Goal: Information Seeking & Learning: Learn about a topic

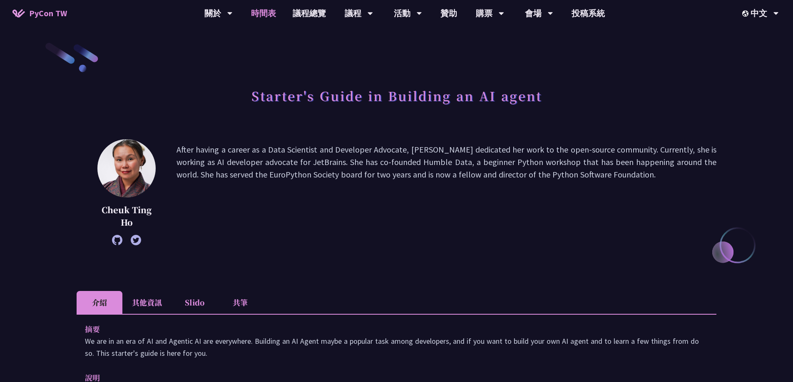
click at [267, 11] on link "時間表" at bounding box center [264, 13] width 42 height 27
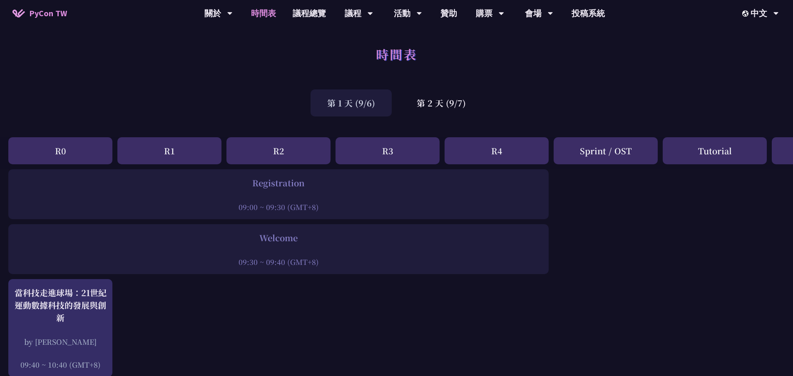
click at [354, 107] on div "第 1 天 (9/6)" at bounding box center [350, 102] width 81 height 27
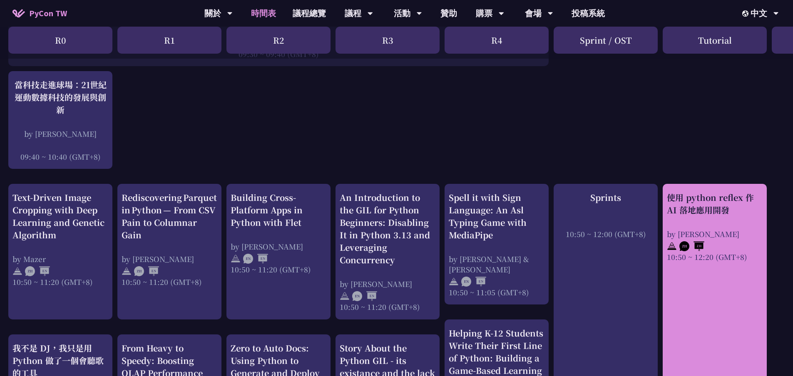
click at [700, 275] on link "使用 python reflex 作 AI 落地應用開發 by [PERSON_NAME] 10:50 ~ 12:20 (GMT+8)" at bounding box center [715, 337] width 96 height 292
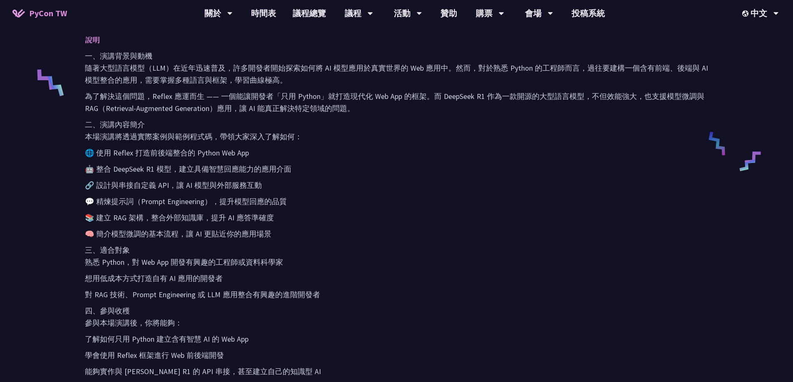
scroll to position [208, 0]
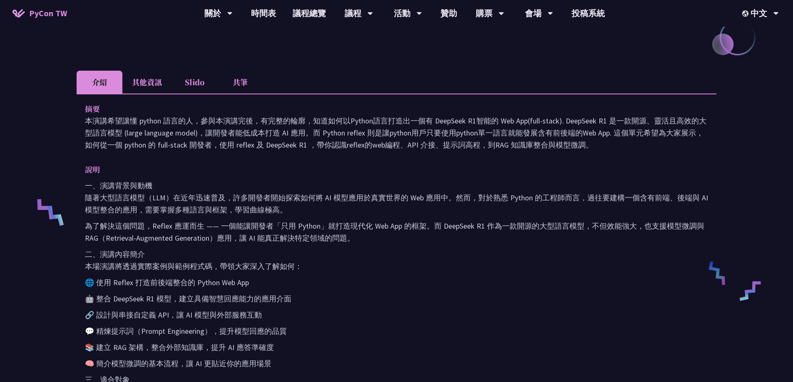
click at [150, 92] on li "其他資訊" at bounding box center [146, 82] width 49 height 23
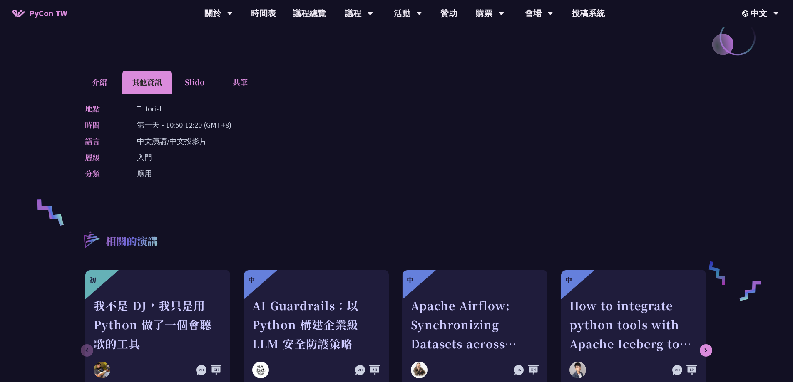
click at [201, 84] on li "Slido" at bounding box center [194, 82] width 46 height 23
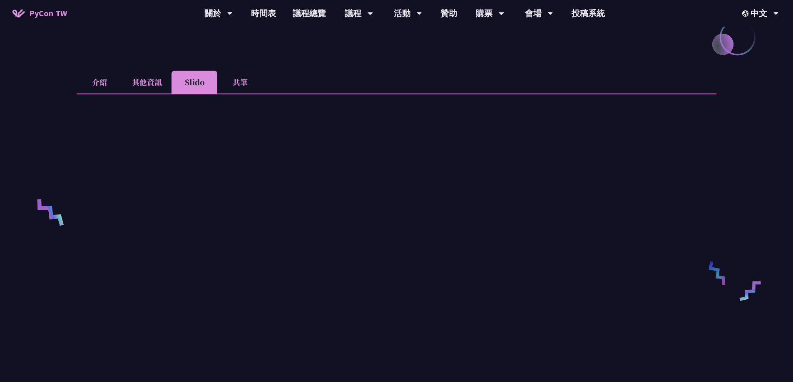
click at [246, 82] on li "共筆" at bounding box center [240, 82] width 46 height 23
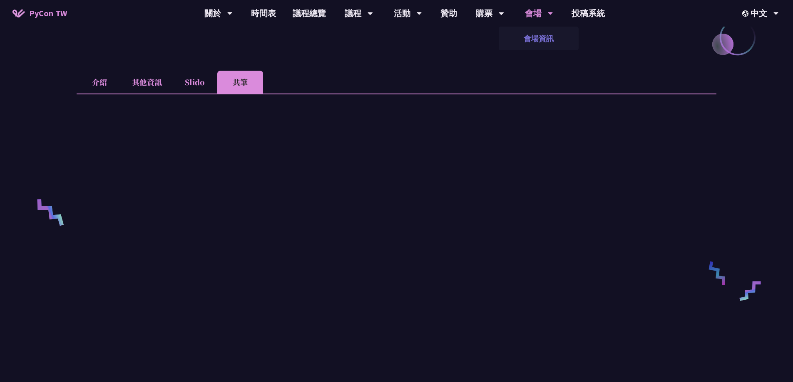
click at [543, 35] on link "會場資訊" at bounding box center [538, 39] width 80 height 20
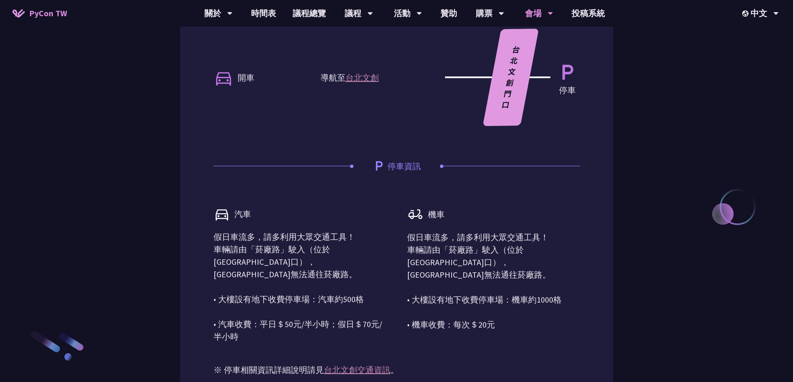
scroll to position [765, 0]
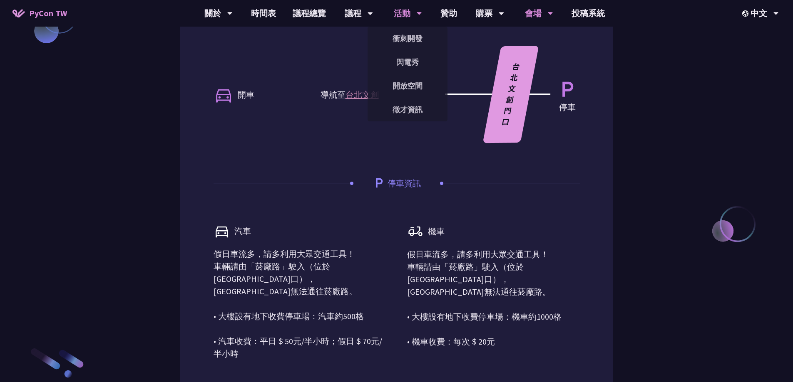
click at [395, 12] on div "活動" at bounding box center [408, 13] width 28 height 27
click at [419, 89] on link "開放空間" at bounding box center [407, 86] width 80 height 20
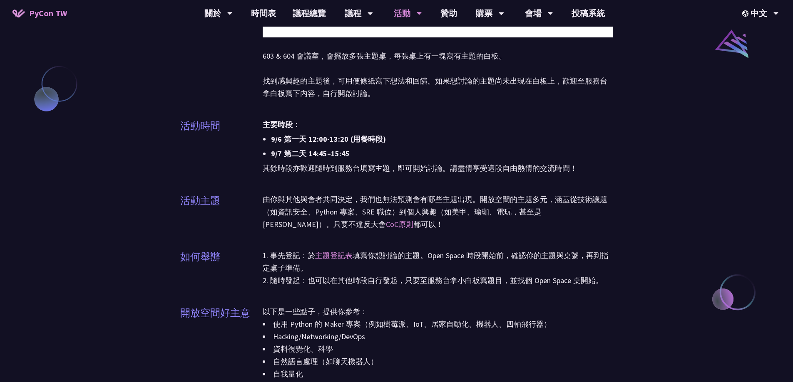
scroll to position [678, 0]
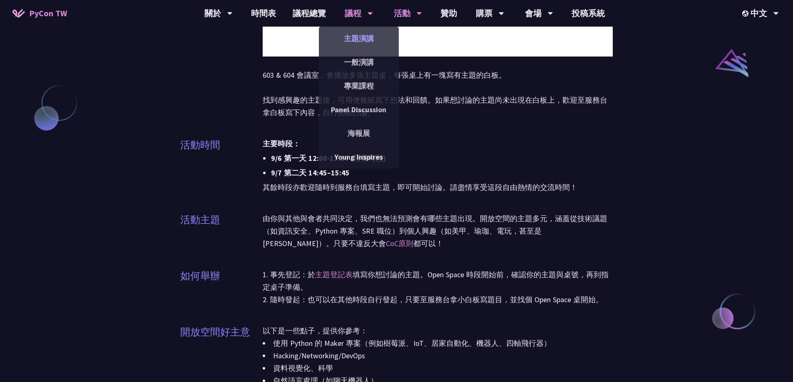
click at [365, 40] on link "主題演講" at bounding box center [359, 39] width 80 height 20
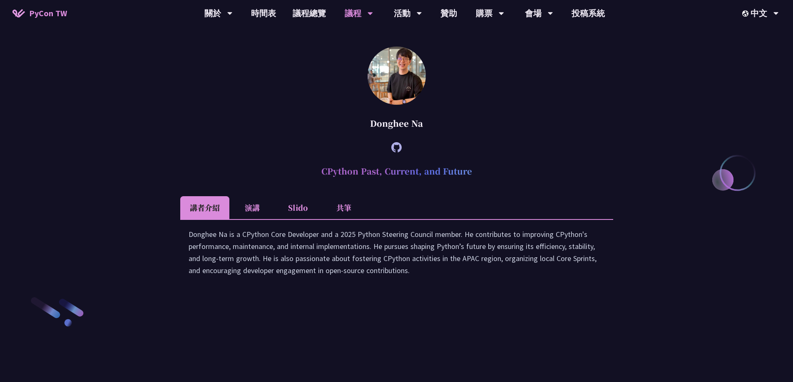
scroll to position [1207, 0]
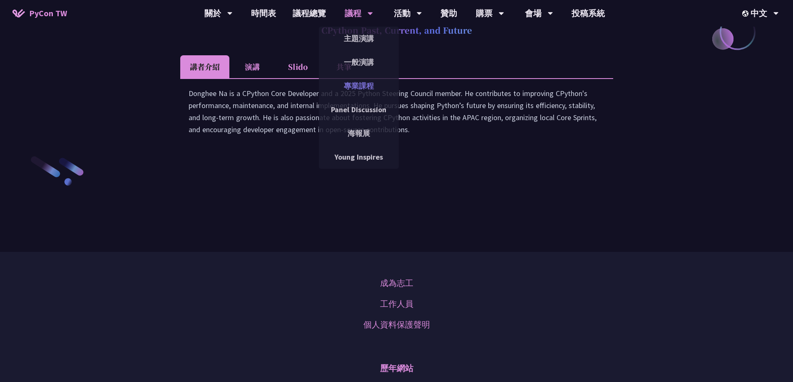
click at [365, 88] on link "專業課程" at bounding box center [359, 86] width 80 height 20
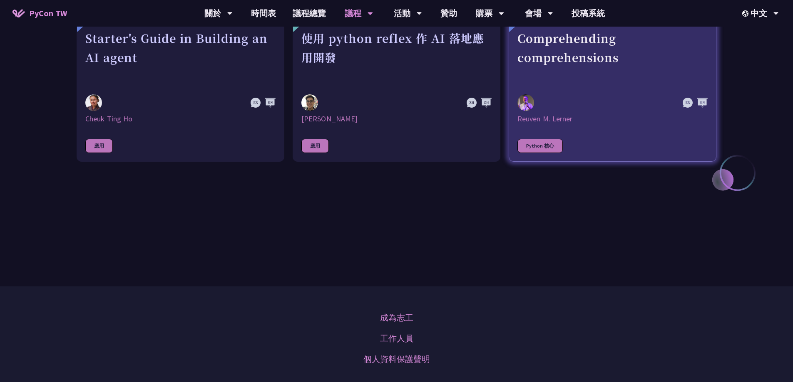
scroll to position [291, 0]
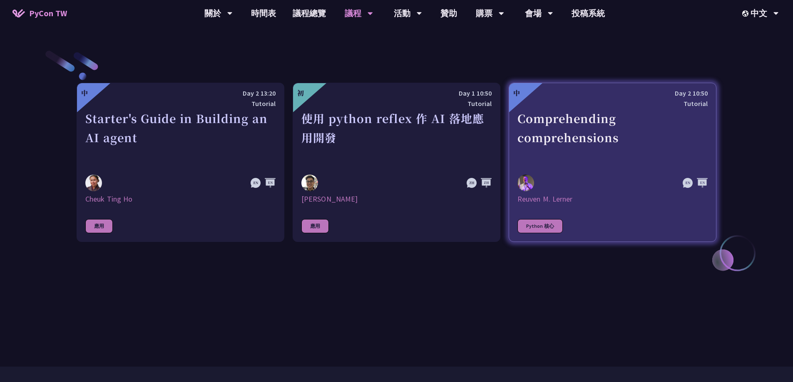
click at [654, 124] on div "Comprehending comprehensions" at bounding box center [612, 137] width 190 height 57
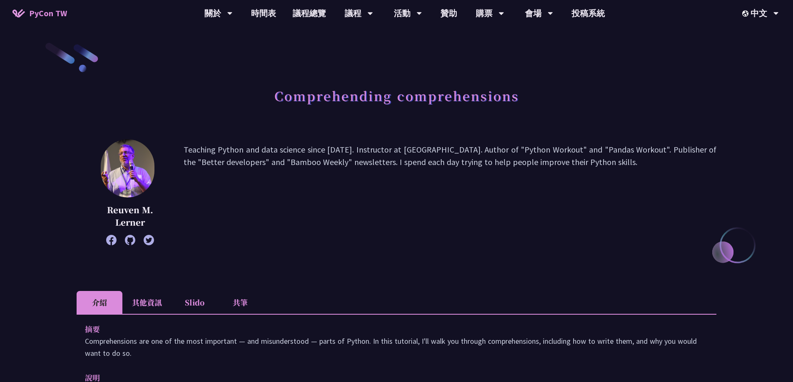
click at [149, 299] on li "其他資訊" at bounding box center [146, 302] width 49 height 23
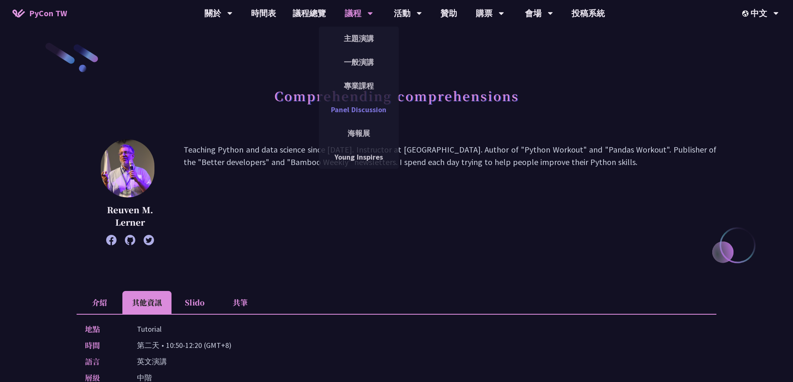
click at [359, 117] on link "Panel Discussion" at bounding box center [359, 110] width 80 height 20
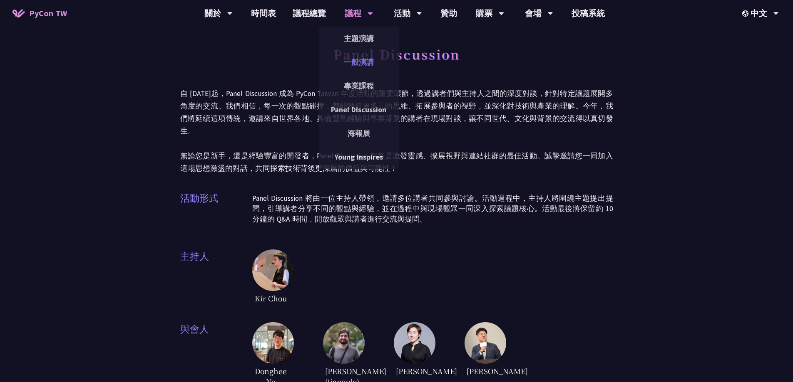
click at [369, 61] on link "一般演講" at bounding box center [359, 62] width 80 height 20
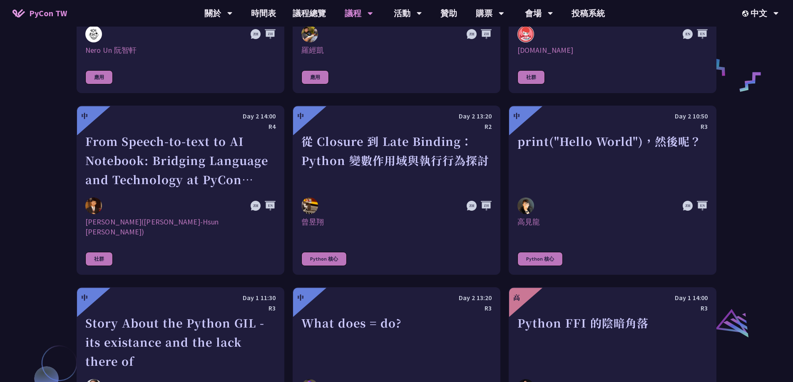
scroll to position [749, 0]
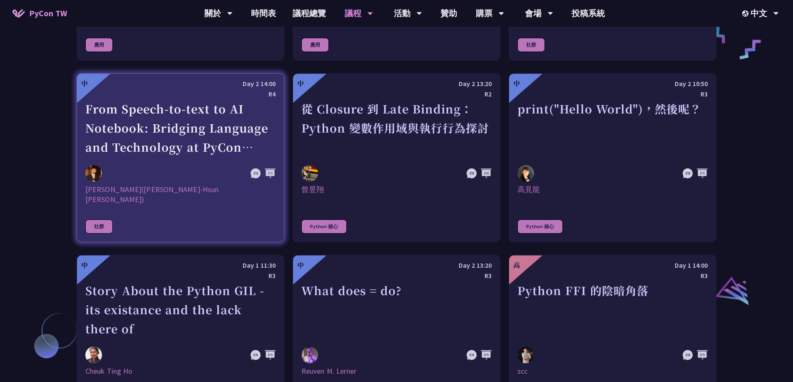
click at [211, 165] on div at bounding box center [151, 173] width 133 height 17
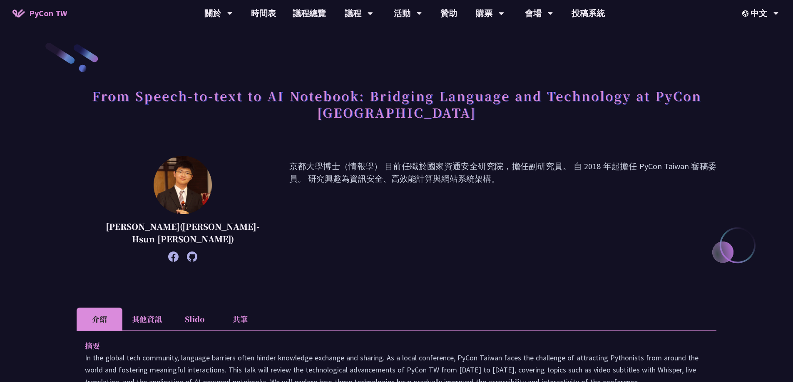
drag, startPoint x: 466, startPoint y: 134, endPoint x: 142, endPoint y: 327, distance: 377.1
click at [142, 327] on li "其他資訊" at bounding box center [146, 319] width 49 height 23
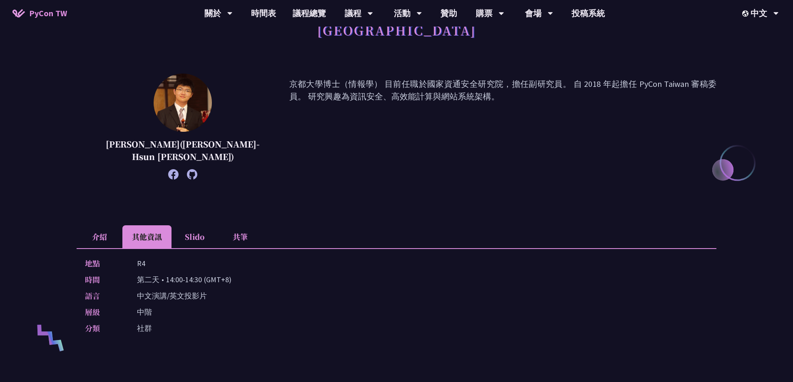
scroll to position [83, 0]
click at [107, 241] on li "介紹" at bounding box center [100, 236] width 46 height 23
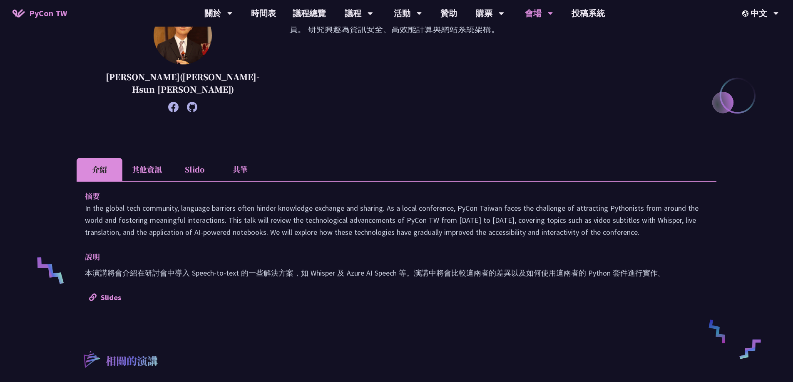
scroll to position [166, 0]
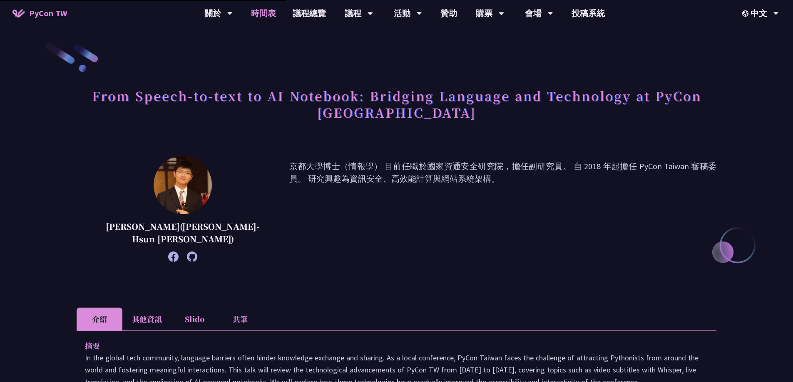
click at [267, 12] on link "時間表" at bounding box center [264, 13] width 42 height 27
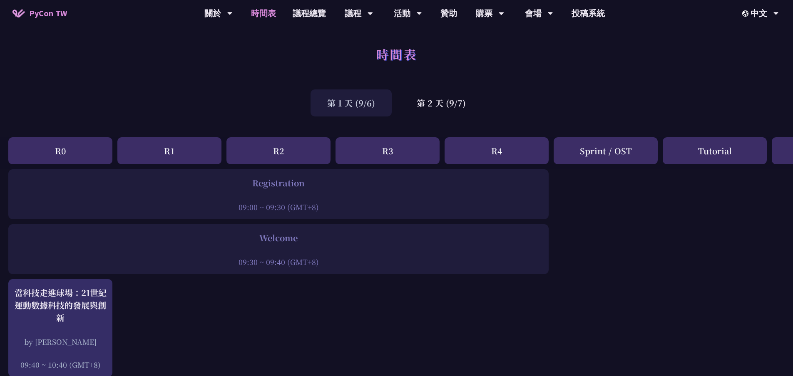
click at [401, 72] on div "時間表" at bounding box center [396, 64] width 793 height 44
click at [437, 95] on div "第 2 天 (9/7)" at bounding box center [441, 102] width 82 height 27
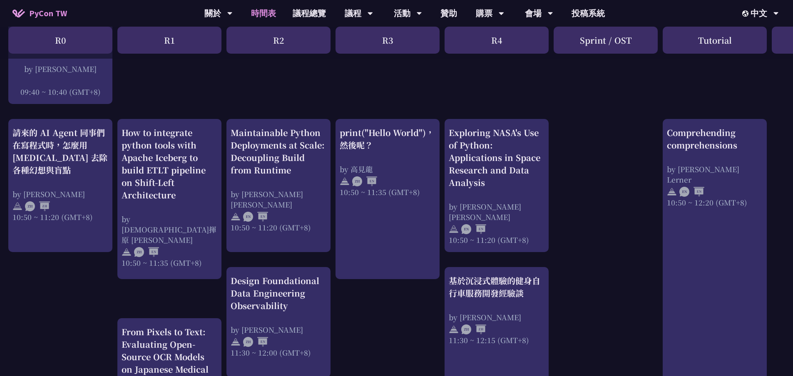
scroll to position [333, 0]
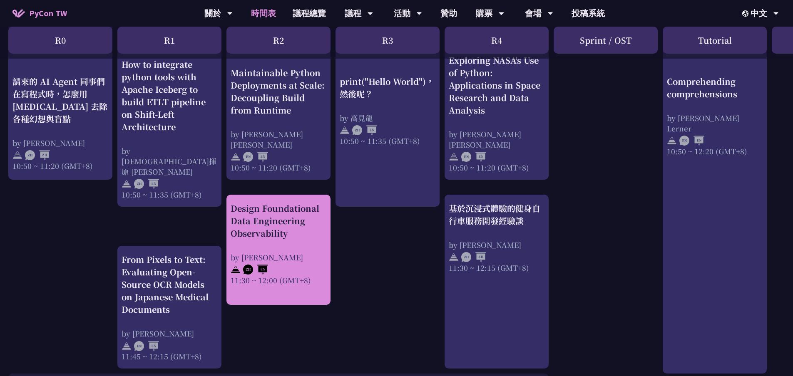
click at [321, 261] on div "by [PERSON_NAME]" at bounding box center [279, 257] width 96 height 10
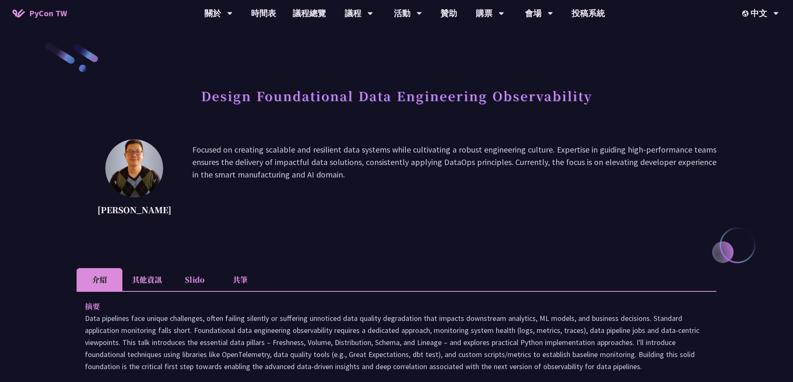
click at [155, 280] on li "其他資訊" at bounding box center [146, 279] width 49 height 23
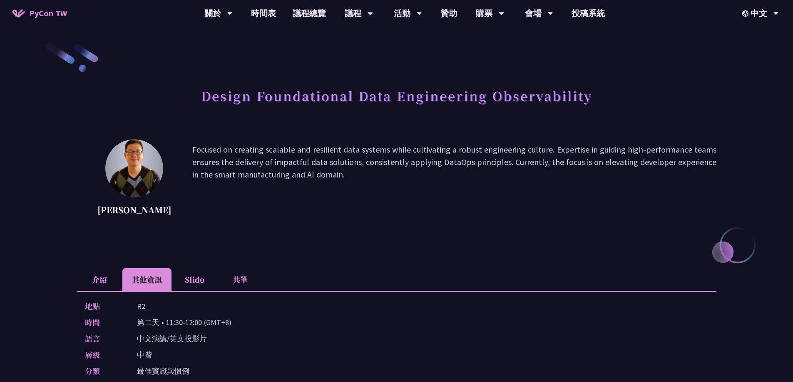
click at [121, 283] on li "介紹" at bounding box center [100, 279] width 46 height 23
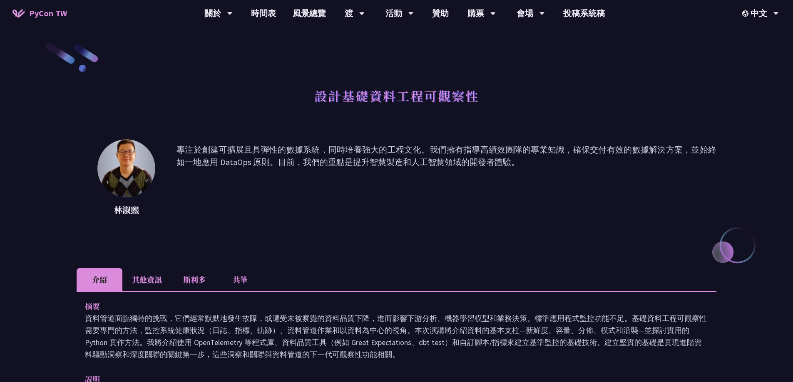
click at [150, 284] on font "其他資訊" at bounding box center [147, 279] width 30 height 11
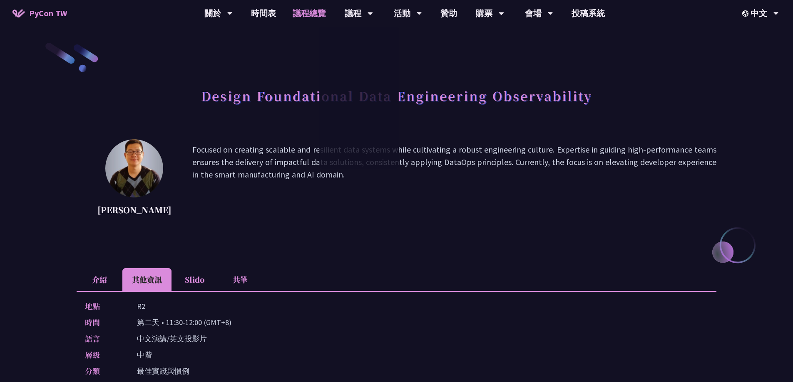
click at [301, 19] on link "議程總覽" at bounding box center [309, 13] width 50 height 27
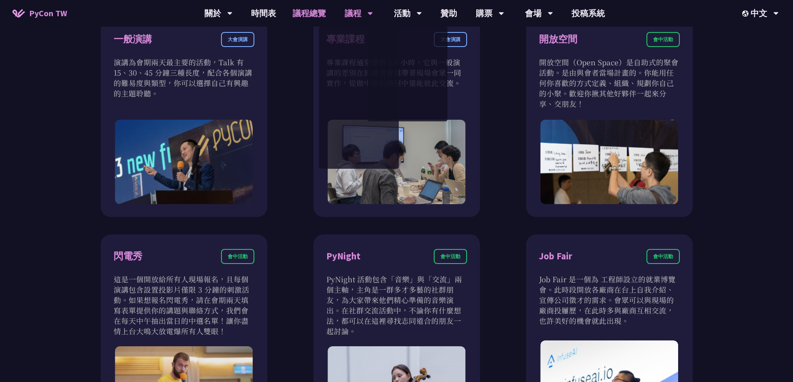
scroll to position [541, 0]
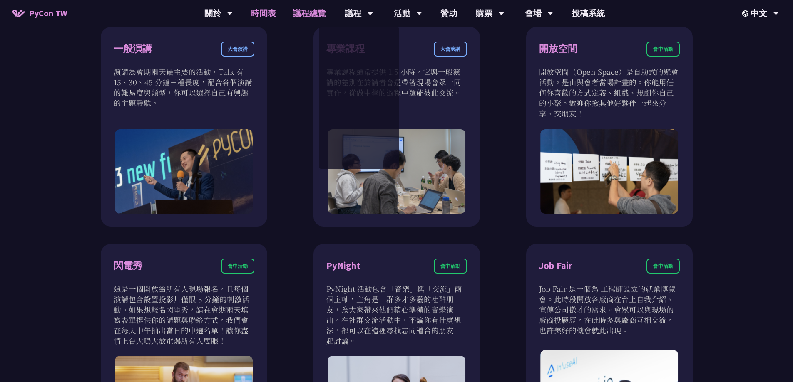
click at [275, 12] on link "時間表" at bounding box center [264, 13] width 42 height 27
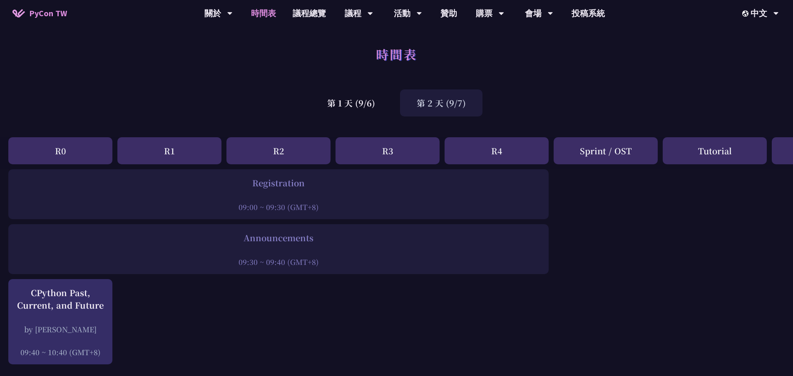
click at [443, 106] on div "第 2 天 (9/7)" at bounding box center [441, 102] width 82 height 27
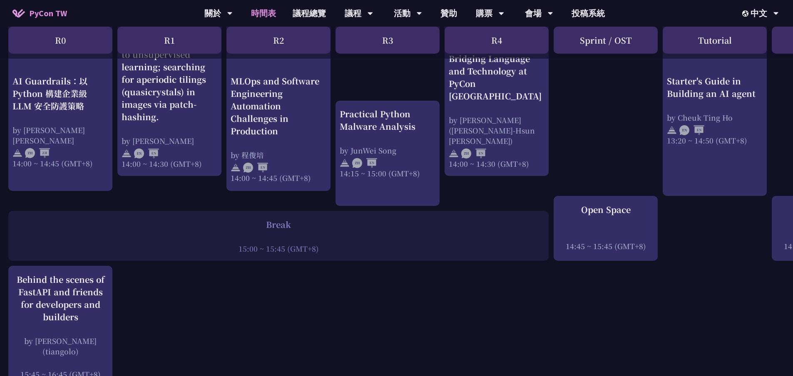
scroll to position [874, 0]
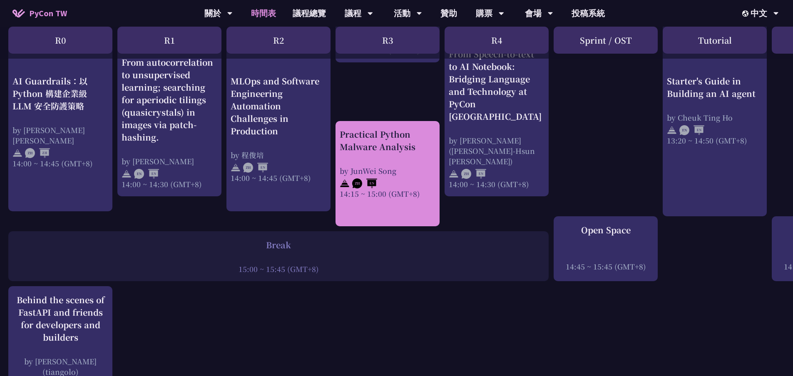
click at [397, 176] on div at bounding box center [388, 182] width 96 height 12
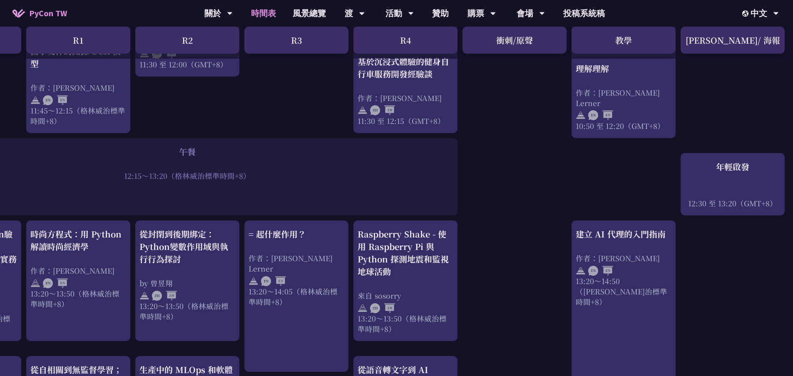
scroll to position [583, 91]
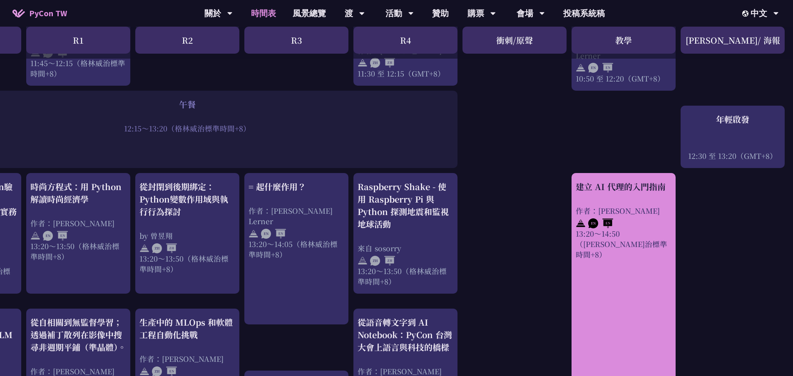
click at [626, 303] on link "建立 AI 代理的入門指南 作者：[PERSON_NAME] 13:20～14:50（[PERSON_NAME]治標準時間+8）" at bounding box center [623, 314] width 96 height 266
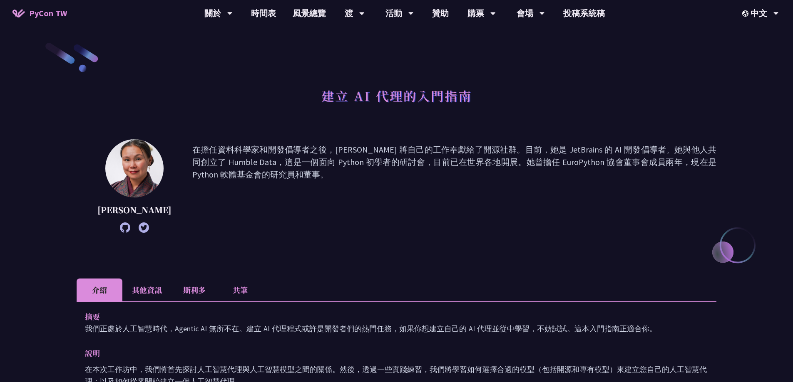
click at [143, 302] on div "摘要 我們正處於人工智慧時代，Agentic AI 無所不在。建立 AI 代理程式或許是開發者們的熱門任務，如果你想建立自己的 AI 代理並從中學習，不妨試試…" at bounding box center [397, 380] width 640 height 156
click at [149, 292] on font "其他資訊" at bounding box center [147, 290] width 30 height 11
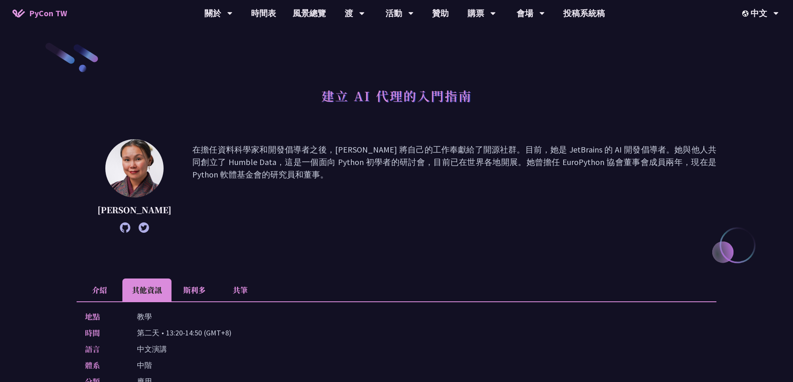
click at [101, 295] on li "介紹" at bounding box center [100, 290] width 46 height 23
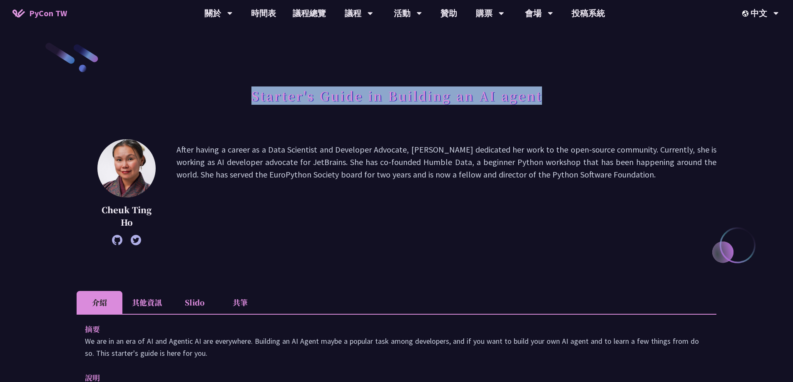
drag, startPoint x: 253, startPoint y: 97, endPoint x: 555, endPoint y: 99, distance: 301.7
click at [555, 99] on div "Starter's Guide in Building an AI agent" at bounding box center [397, 105] width 640 height 44
copy h1 "Starter's Guide in Building an AI agent"
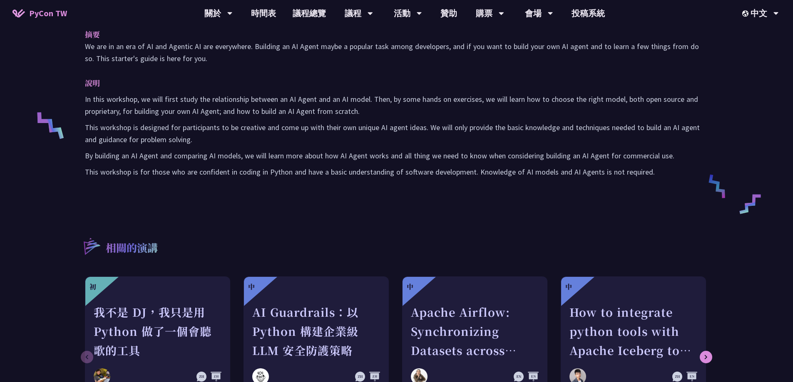
scroll to position [208, 0]
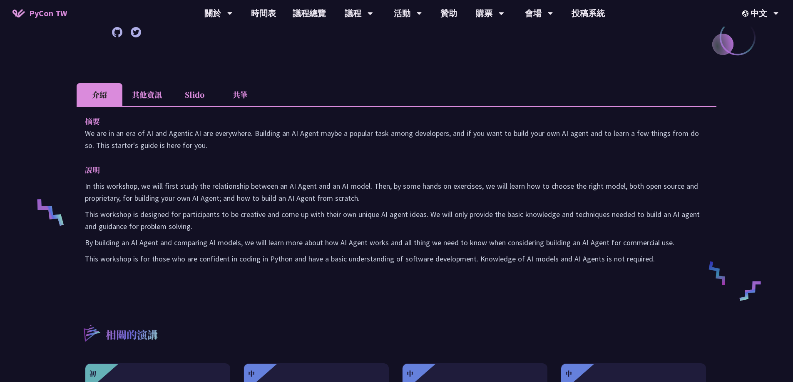
click at [161, 103] on li "其他資訊" at bounding box center [146, 94] width 49 height 23
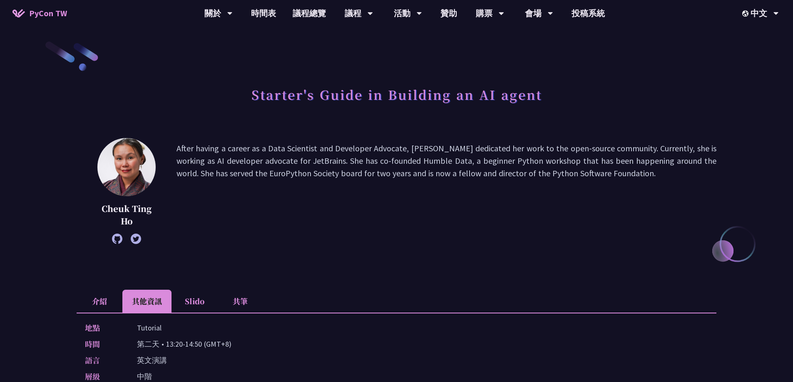
scroll to position [0, 0]
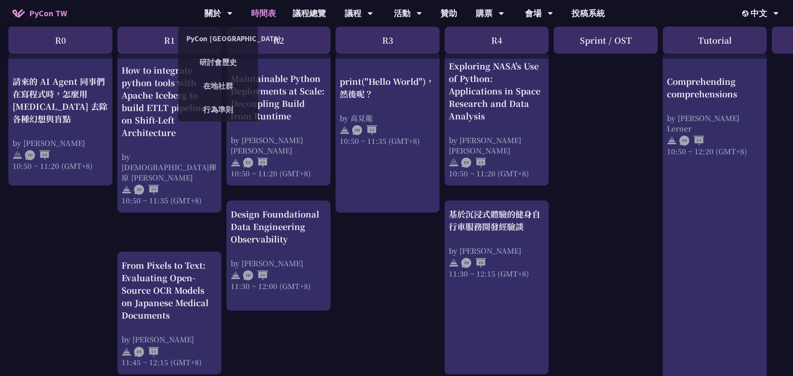
scroll to position [125, 0]
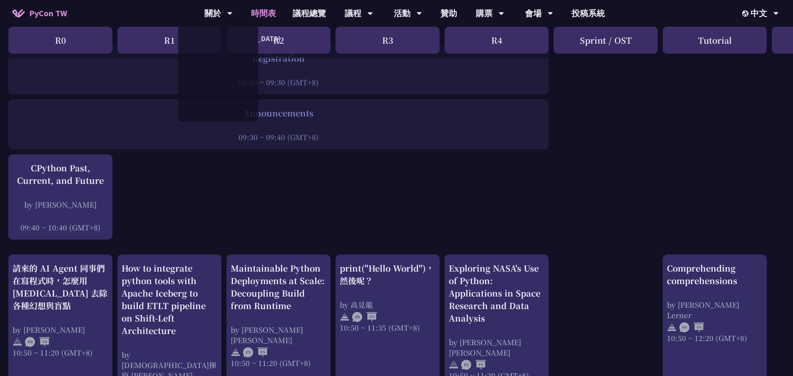
click at [46, 12] on span "PyCon TW" at bounding box center [48, 13] width 38 height 12
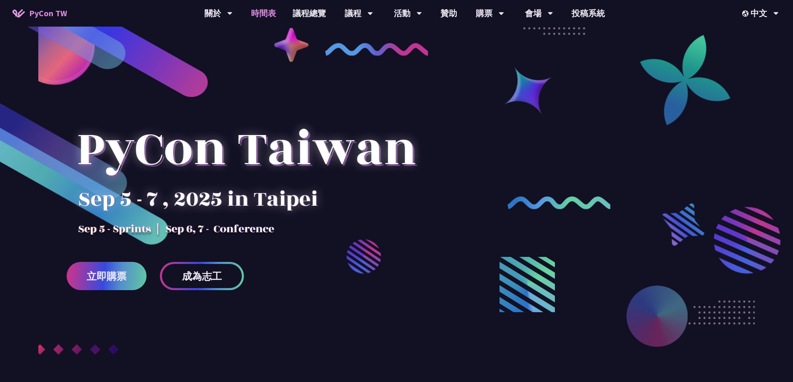
click at [270, 18] on link "時間表" at bounding box center [264, 13] width 42 height 27
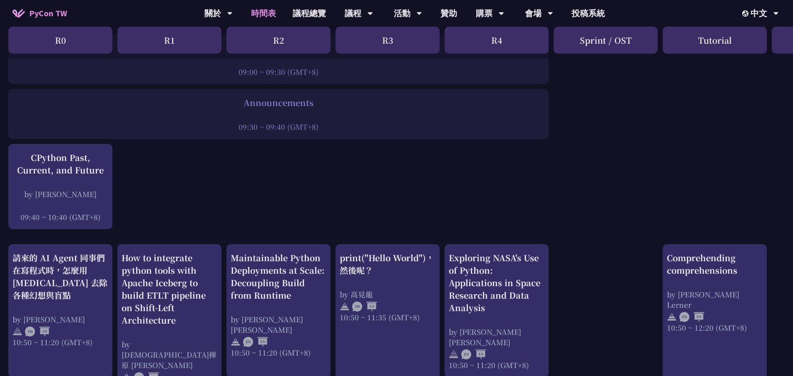
scroll to position [125, 0]
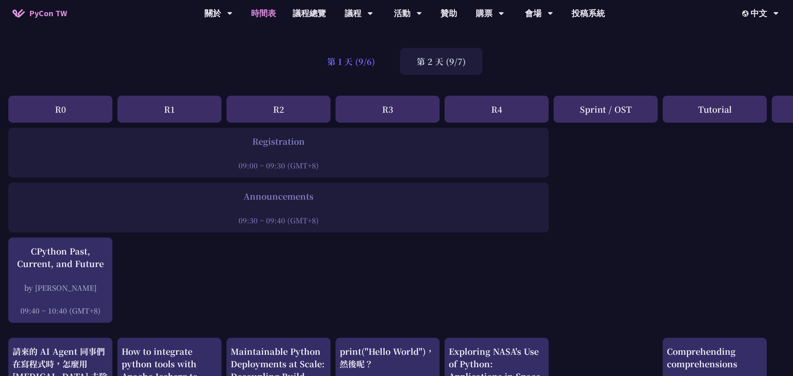
click at [355, 67] on div "第 1 天 (9/6)" at bounding box center [350, 61] width 81 height 27
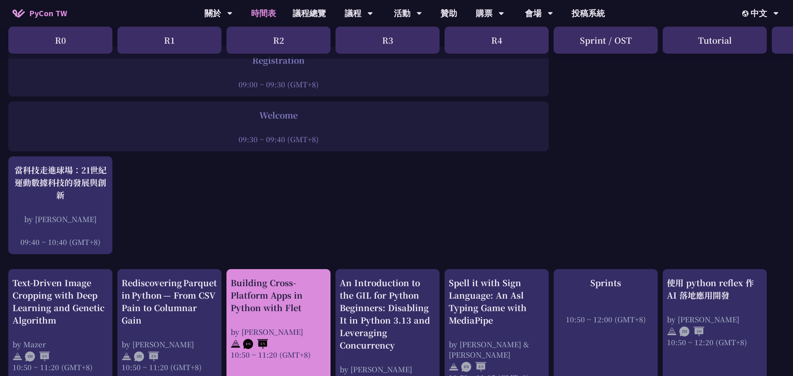
scroll to position [0, 0]
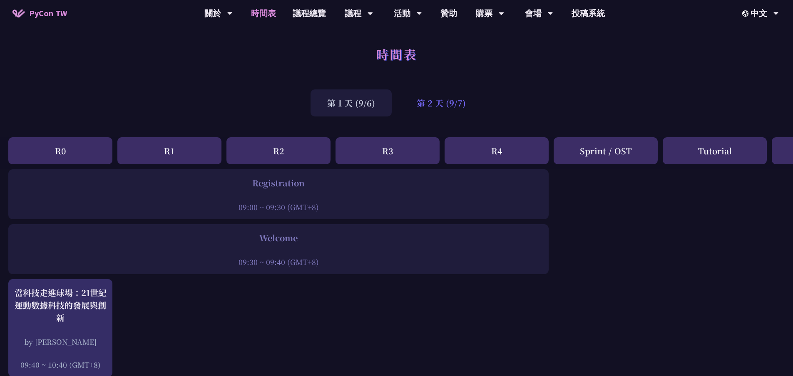
click at [449, 101] on div "第 2 天 (9/7)" at bounding box center [441, 102] width 82 height 27
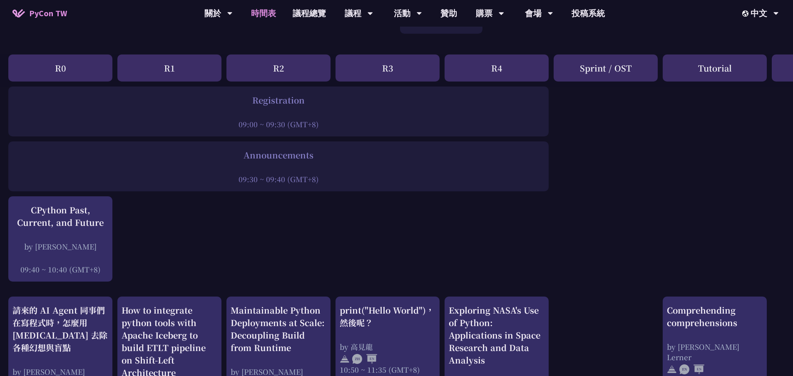
scroll to position [83, 0]
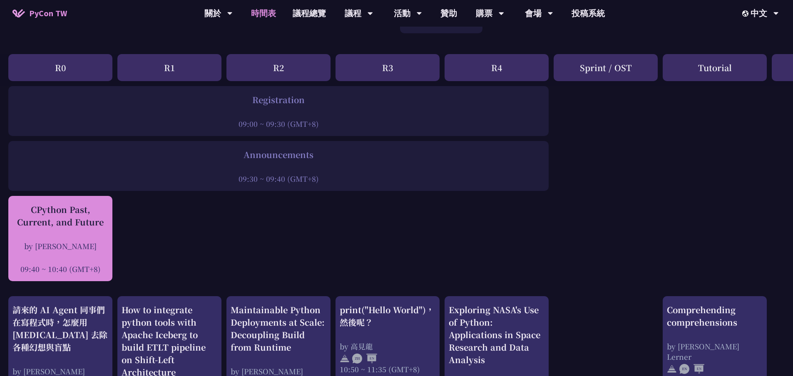
click at [96, 223] on div "CPython Past, Current, and Future" at bounding box center [60, 215] width 96 height 25
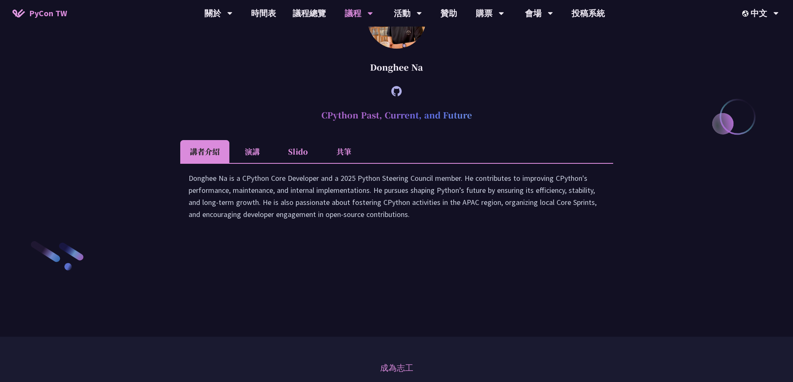
scroll to position [1103, 0]
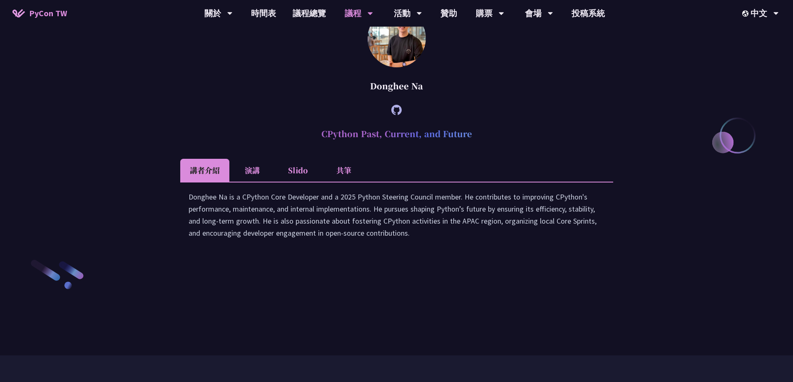
drag, startPoint x: 321, startPoint y: 206, endPoint x: 491, endPoint y: 213, distance: 169.5
click at [491, 146] on h2 "CPython Past, Current, and Future" at bounding box center [396, 133] width 433 height 25
copy h2 "CPython Past, Current, and Future"
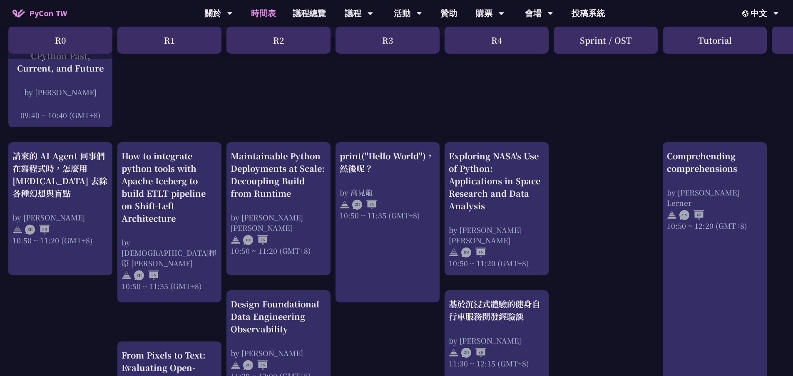
scroll to position [250, 0]
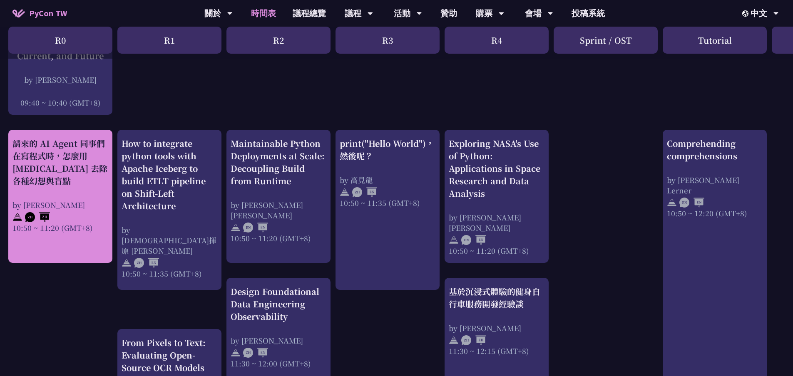
click at [78, 158] on div "請來的 AI Agent 同事們在寫程式時，怎麼用 [MEDICAL_DATA] 去除各種幻想與盲點" at bounding box center [60, 162] width 96 height 50
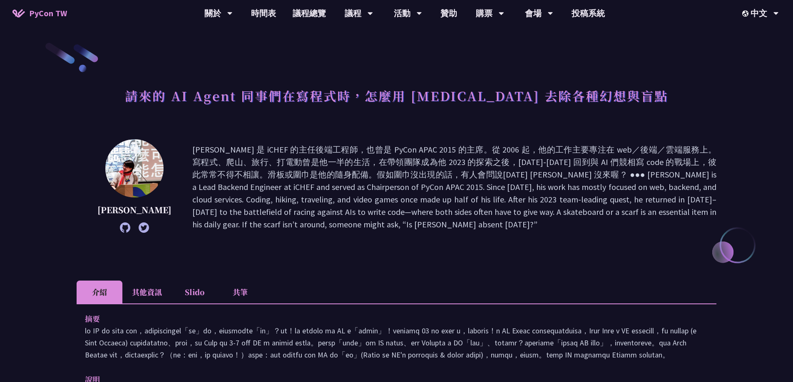
scroll to position [125, 0]
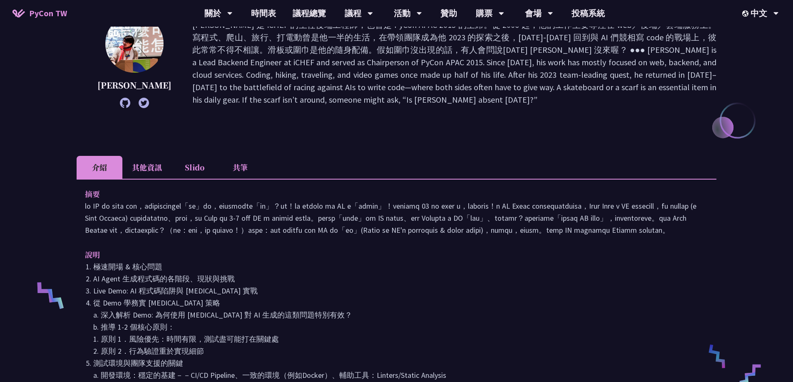
click at [135, 164] on li "其他資訊" at bounding box center [146, 167] width 49 height 23
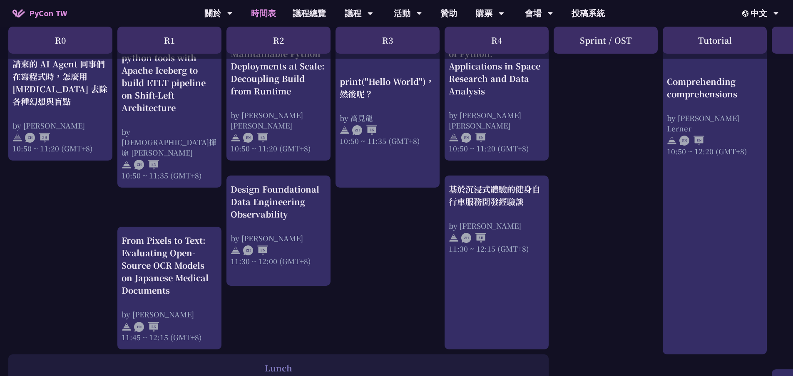
scroll to position [374, 0]
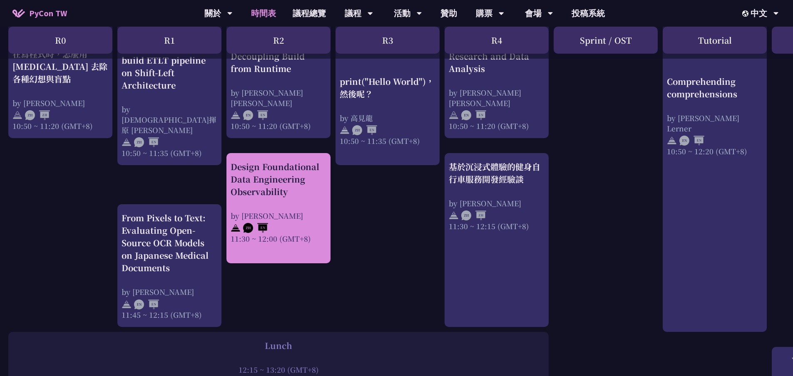
click at [303, 211] on div "by [PERSON_NAME]" at bounding box center [279, 216] width 96 height 10
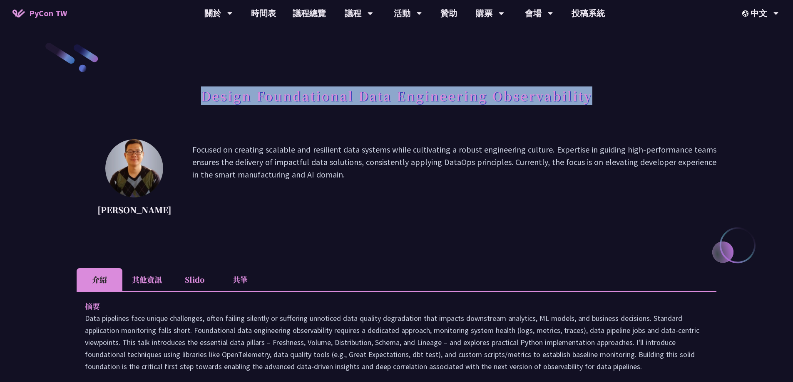
drag, startPoint x: 201, startPoint y: 97, endPoint x: 595, endPoint y: 97, distance: 394.0
click at [595, 97] on div "Design Foundational Data Engineering Observability" at bounding box center [397, 105] width 640 height 44
copy h1 "Design Foundational Data Engineering Observability"
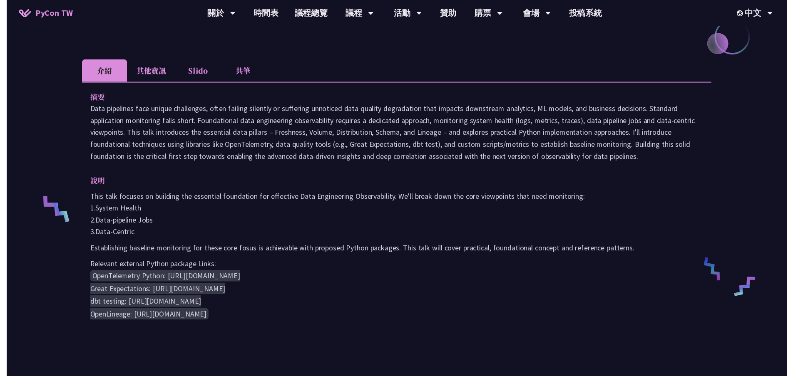
scroll to position [374, 0]
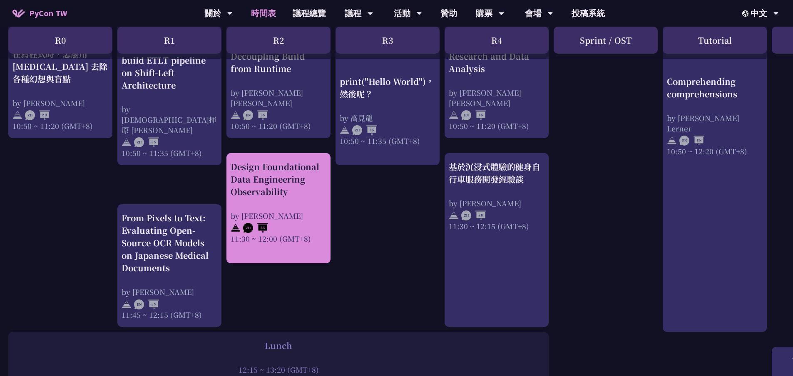
click at [297, 196] on div "Design Foundational Data Engineering Observability" at bounding box center [279, 179] width 96 height 37
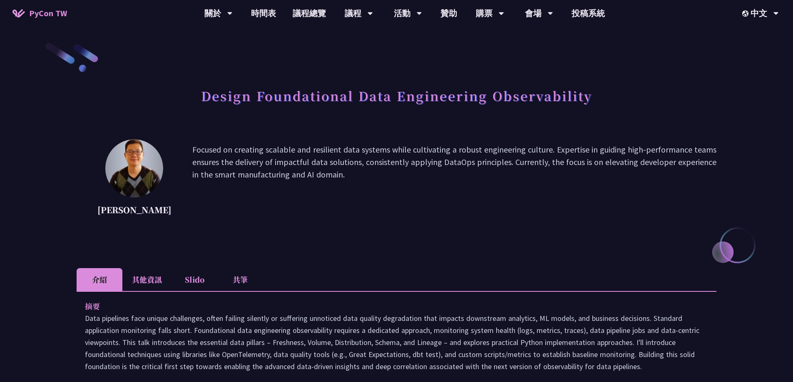
click at [149, 274] on li "其他資訊" at bounding box center [146, 279] width 49 height 23
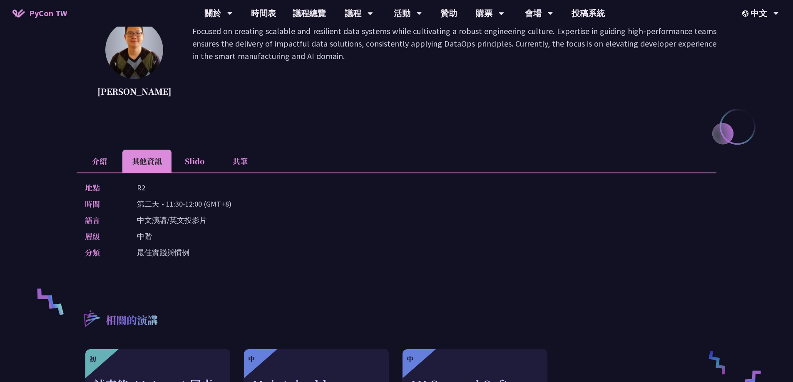
scroll to position [125, 0]
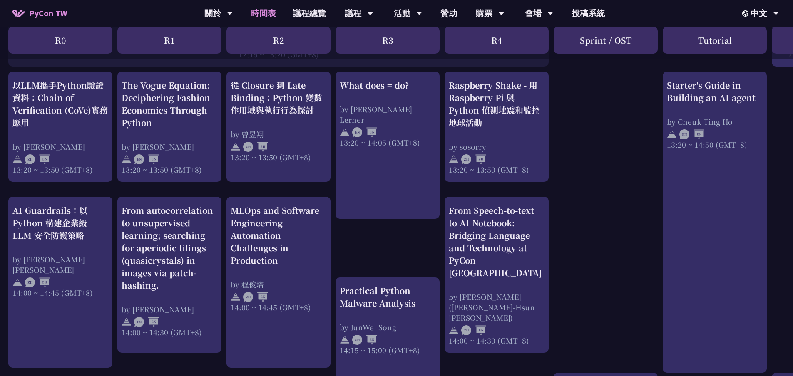
scroll to position [624, 0]
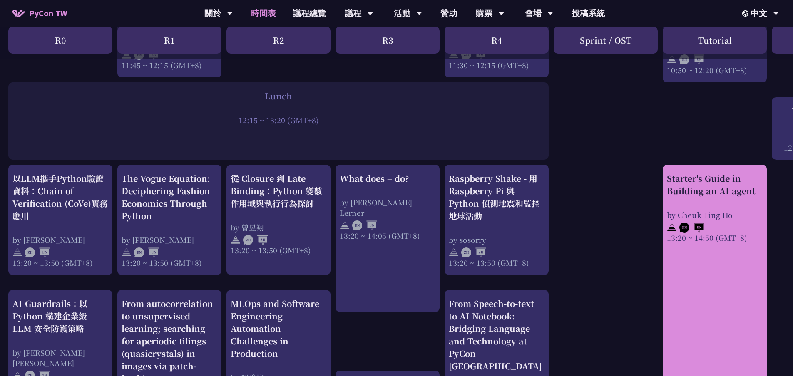
click at [716, 267] on link "Starter's Guide in Building an AI agent by [PERSON_NAME] 13:20 ~ 14:50 (GMT+8)" at bounding box center [715, 315] width 96 height 287
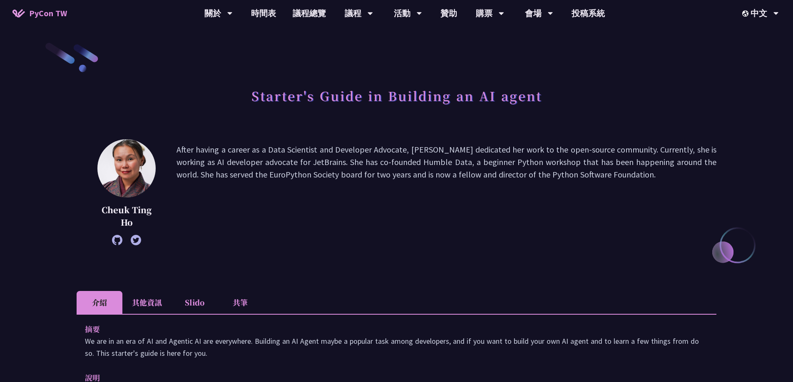
click at [155, 306] on li "其他資訊" at bounding box center [146, 302] width 49 height 23
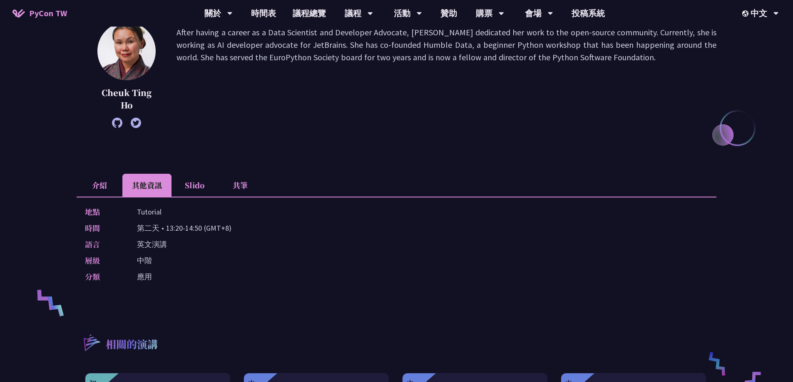
scroll to position [125, 0]
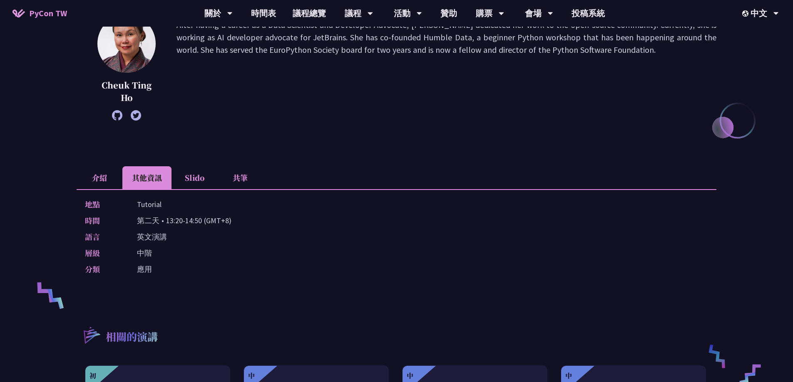
click at [89, 180] on li "介紹" at bounding box center [100, 177] width 46 height 23
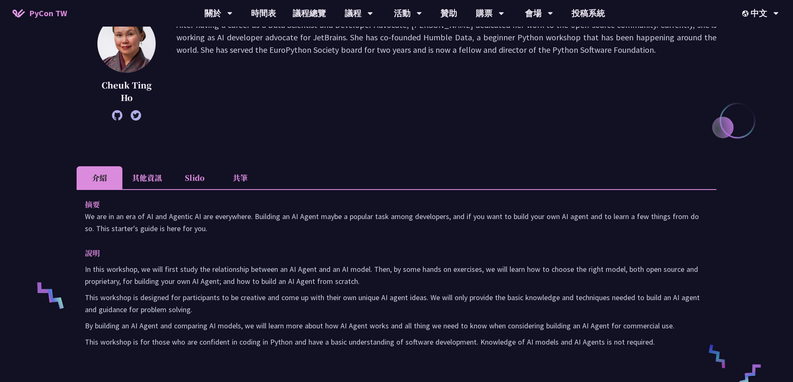
click at [149, 176] on li "其他資訊" at bounding box center [146, 177] width 49 height 23
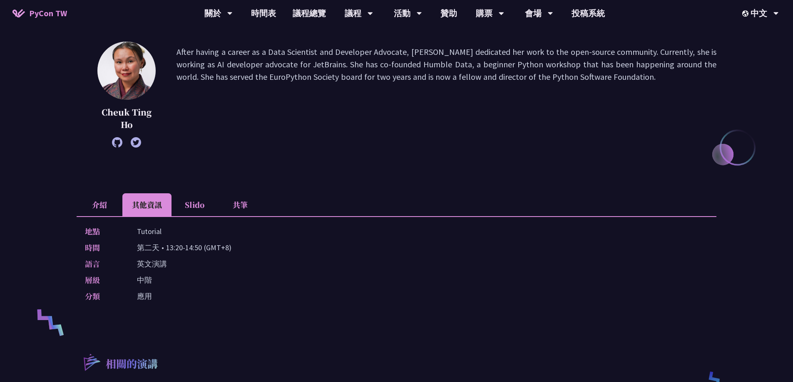
scroll to position [83, 0]
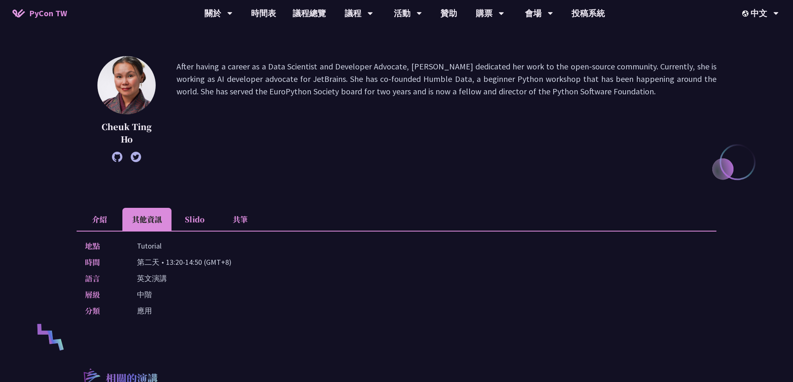
click at [152, 248] on p "Tutorial" at bounding box center [149, 246] width 25 height 12
copy p "Tutorial"
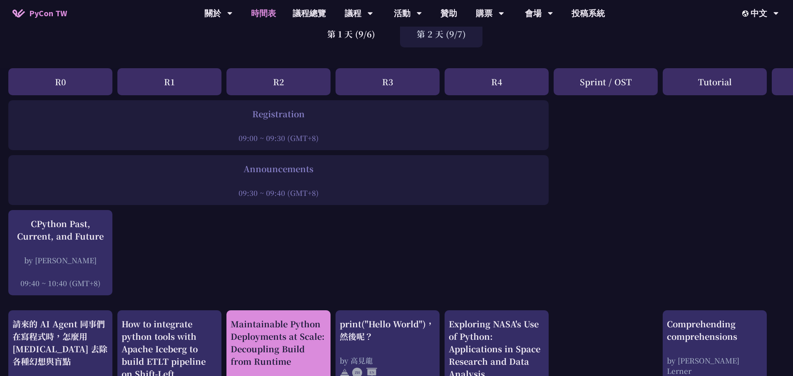
drag, startPoint x: 407, startPoint y: 373, endPoint x: 310, endPoint y: 367, distance: 96.7
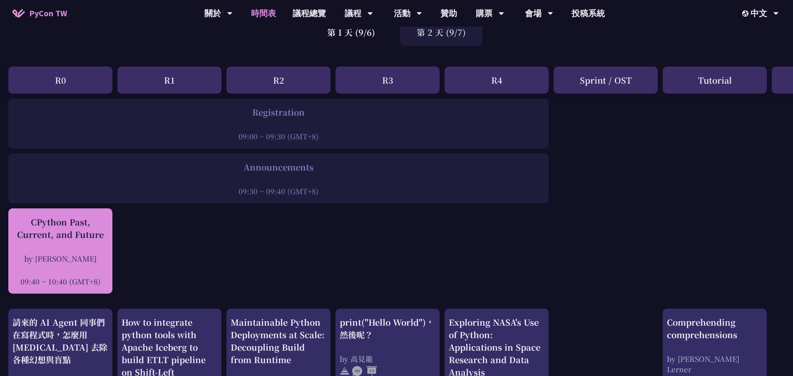
click at [42, 238] on div "CPython Past, Current, and Future" at bounding box center [60, 228] width 96 height 25
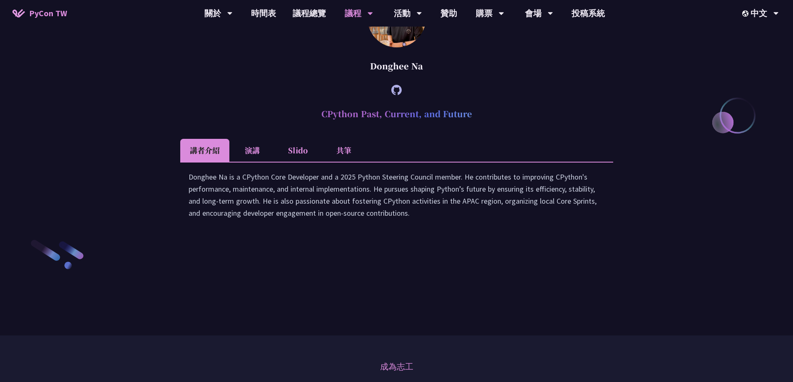
scroll to position [1145, 0]
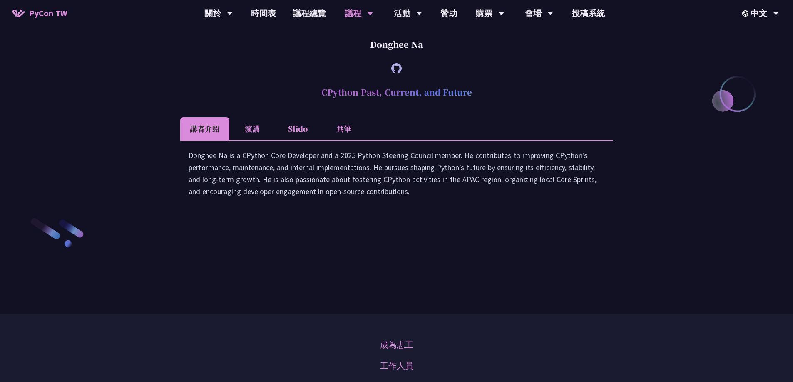
click at [256, 140] on li "演講" at bounding box center [252, 128] width 46 height 23
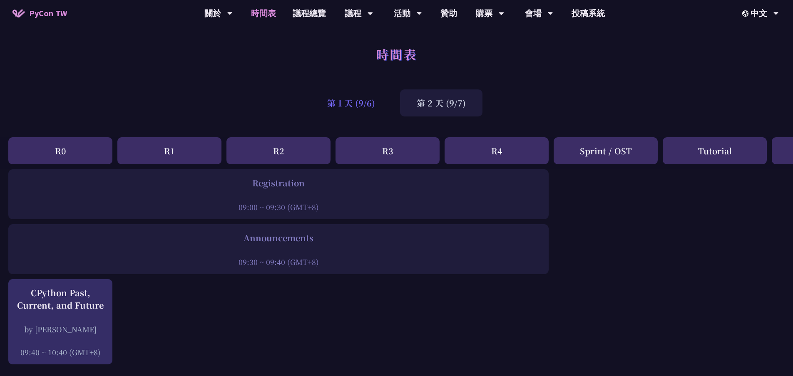
click at [375, 105] on div "第 1 天 (9/6)" at bounding box center [350, 102] width 81 height 27
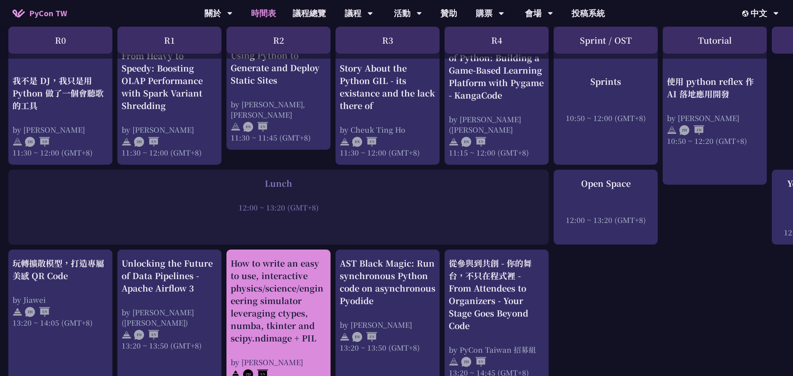
scroll to position [374, 0]
